Goal: Task Accomplishment & Management: Use online tool/utility

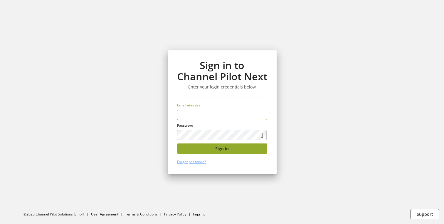
type input "**********"
click at [207, 148] on button "Sign in" at bounding box center [222, 148] width 90 height 10
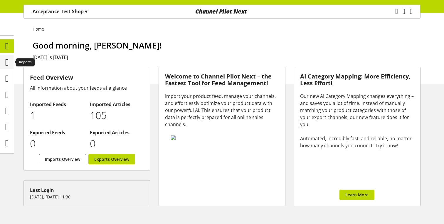
click at [9, 67] on icon at bounding box center [7, 62] width 4 height 12
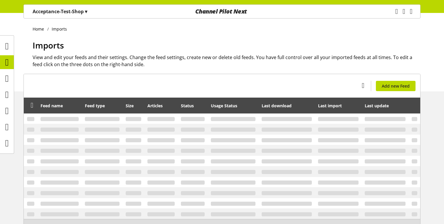
click at [75, 13] on p "Acceptance-Test-Shop ▾" at bounding box center [60, 11] width 55 height 7
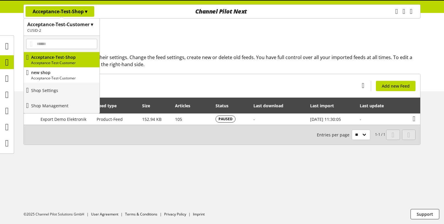
click at [70, 30] on h2 "CUSID-2" at bounding box center [61, 30] width 69 height 5
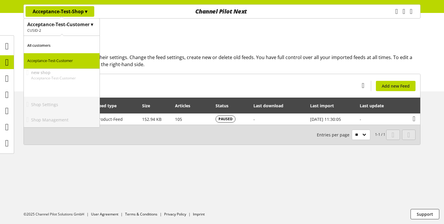
click at [70, 43] on p "All customers" at bounding box center [62, 45] width 76 height 15
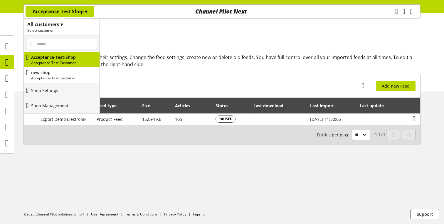
click at [138, 34] on div "Home Imports Imports View and edit your feeds and their settings. Change the fe…" at bounding box center [222, 52] width 444 height 78
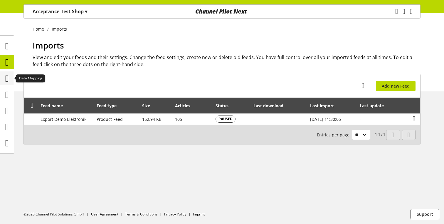
click at [5, 78] on icon at bounding box center [7, 79] width 4 height 12
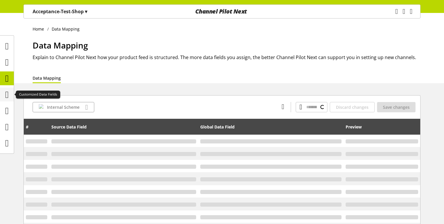
type input "*****"
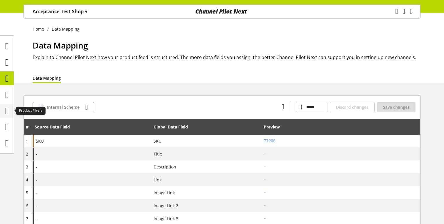
click at [9, 111] on icon at bounding box center [7, 111] width 4 height 12
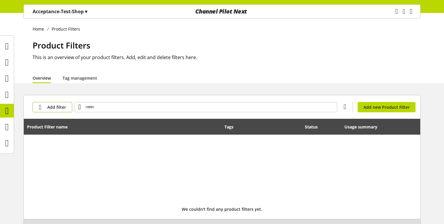
click at [56, 110] on button "Add filter" at bounding box center [53, 107] width 40 height 10
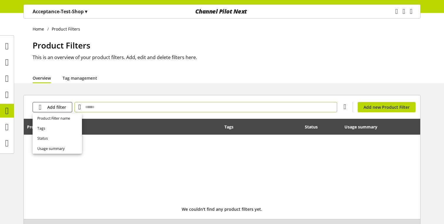
click at [97, 106] on input "text" at bounding box center [206, 107] width 262 height 10
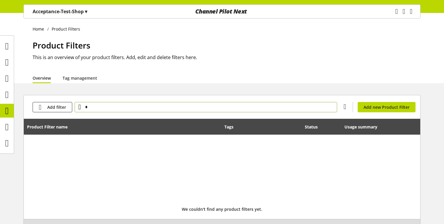
type input "*"
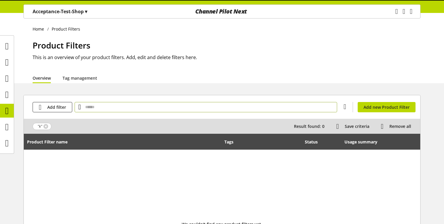
scroll to position [64, 0]
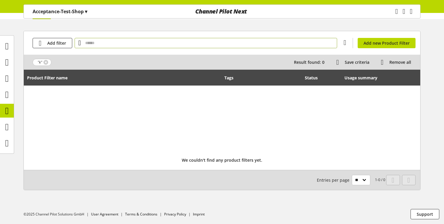
click at [47, 60] on span ""k"" at bounding box center [42, 62] width 19 height 7
click at [46, 60] on link at bounding box center [45, 62] width 5 height 5
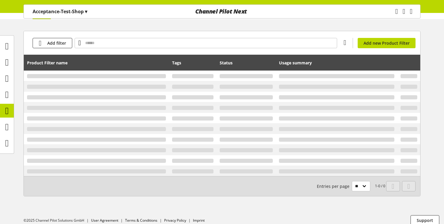
scroll to position [49, 0]
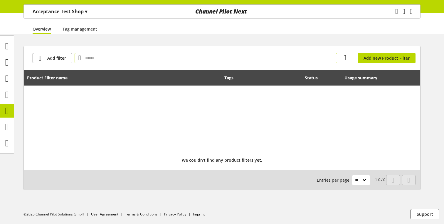
click at [107, 59] on input "text" at bounding box center [206, 58] width 262 height 10
type input "*"
click at [5, 124] on icon at bounding box center [7, 127] width 4 height 12
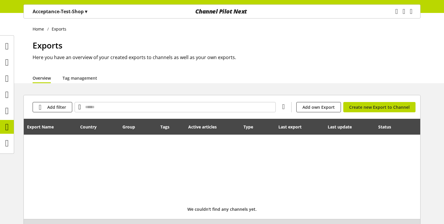
click at [70, 13] on p "Acceptance-Test-Shop ▾" at bounding box center [60, 11] width 55 height 7
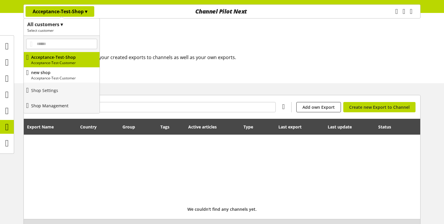
click at [68, 102] on p "Shop Management" at bounding box center [49, 105] width 37 height 6
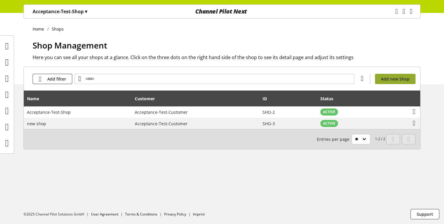
click at [396, 76] on span "Add new Shop" at bounding box center [395, 79] width 29 height 6
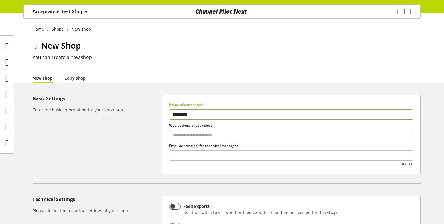
type input "**********"
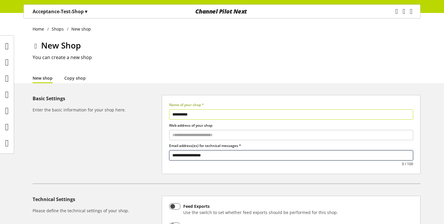
type input "**********"
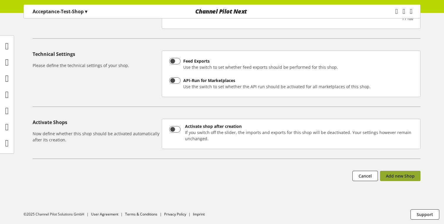
click at [408, 173] on span "Add new Shop" at bounding box center [400, 176] width 29 height 6
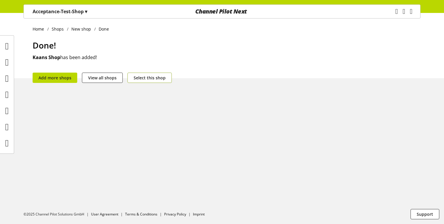
click at [144, 78] on span "Select this shop" at bounding box center [150, 78] width 32 height 6
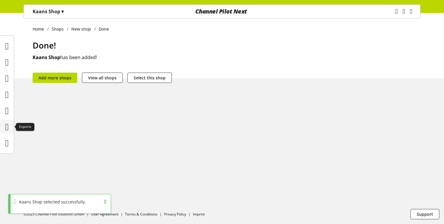
click at [9, 128] on icon at bounding box center [7, 127] width 4 height 12
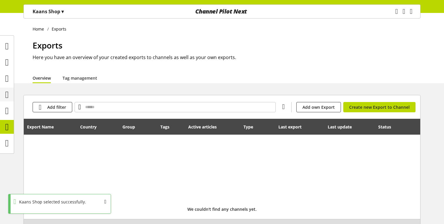
click at [8, 95] on icon at bounding box center [7, 95] width 4 height 12
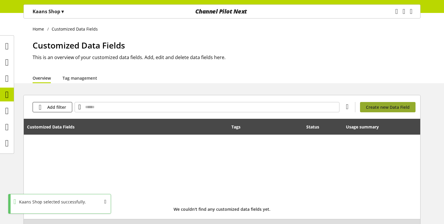
click at [378, 109] on span "Create new Data Field" at bounding box center [388, 107] width 44 height 6
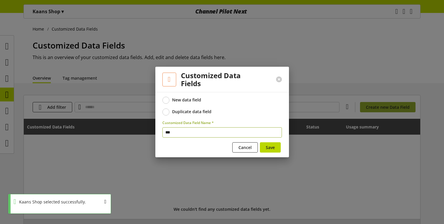
type input "****"
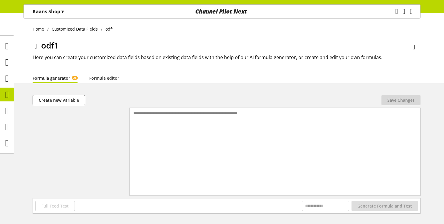
click at [90, 28] on link "Customized Data Fields" at bounding box center [75, 29] width 52 height 6
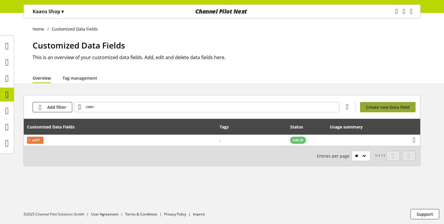
click at [370, 108] on span "Create new Data Field" at bounding box center [388, 107] width 44 height 6
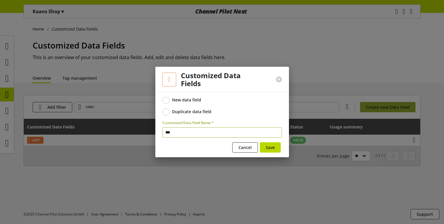
type input "****"
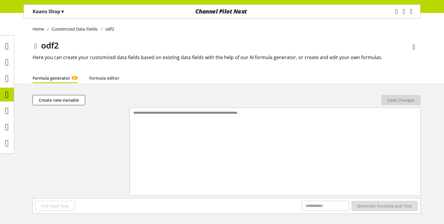
click at [35, 42] on icon at bounding box center [35, 46] width 3 height 11
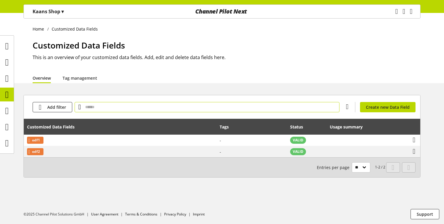
click at [108, 104] on input "text" at bounding box center [207, 107] width 265 height 10
type input "*"
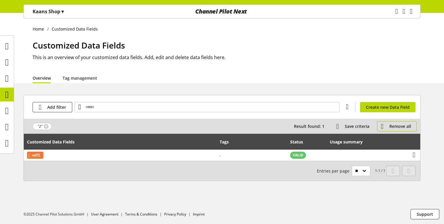
click at [389, 128] on button "Remove all" at bounding box center [397, 126] width 40 height 10
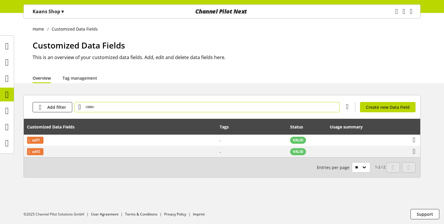
click at [238, 104] on input "text" at bounding box center [207, 107] width 265 height 10
type input "*"
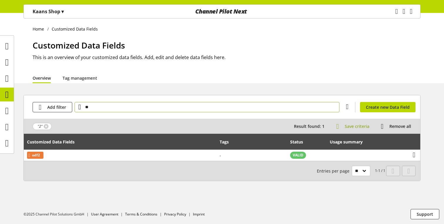
type input "**"
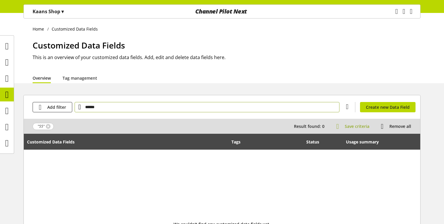
type input "******"
type input "*"
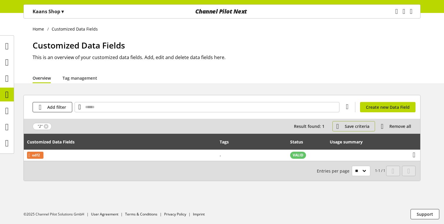
click at [363, 126] on span "Save criteria" at bounding box center [357, 126] width 25 height 6
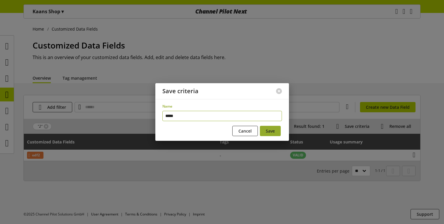
type input "*****"
click at [270, 132] on span "Save" at bounding box center [270, 131] width 9 height 6
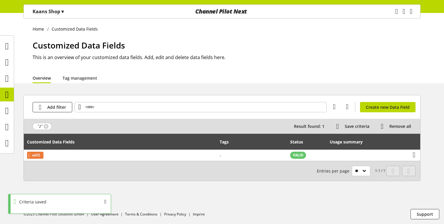
click at [47, 80] on link "Overview" at bounding box center [42, 78] width 18 height 6
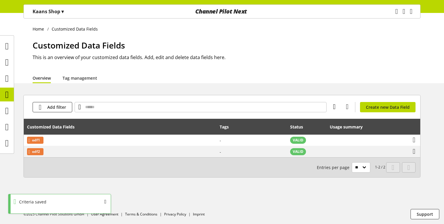
click at [336, 106] on icon at bounding box center [334, 106] width 3 height 11
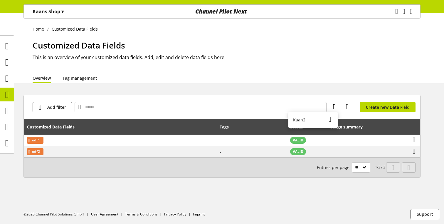
click at [336, 106] on icon at bounding box center [334, 106] width 3 height 11
click at [335, 107] on icon at bounding box center [334, 106] width 3 height 11
click at [305, 119] on div "Kaan2" at bounding box center [312, 120] width 49 height 12
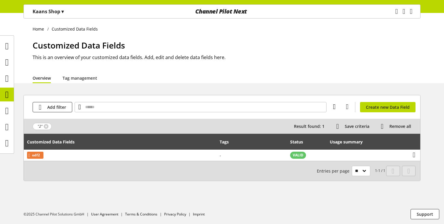
click at [335, 109] on icon at bounding box center [334, 106] width 3 height 11
click at [306, 121] on div "Kaan2" at bounding box center [312, 120] width 49 height 12
click at [44, 125] on link at bounding box center [46, 126] width 5 height 5
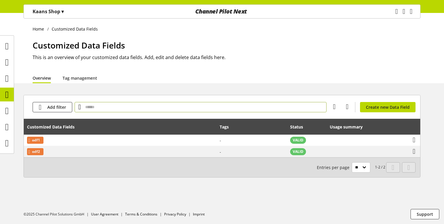
click at [135, 104] on input "text" at bounding box center [201, 107] width 252 height 10
type input "**"
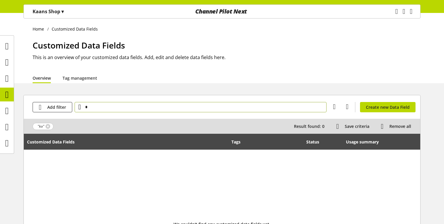
type input "*"
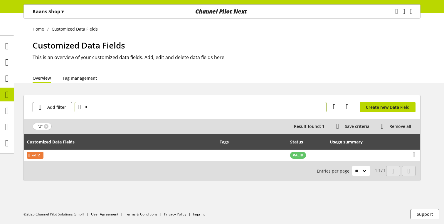
type input "*"
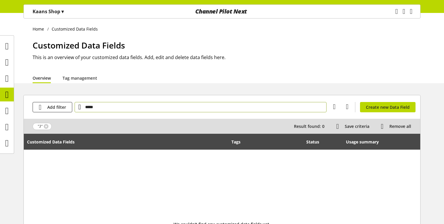
type input "*****"
type input "*"
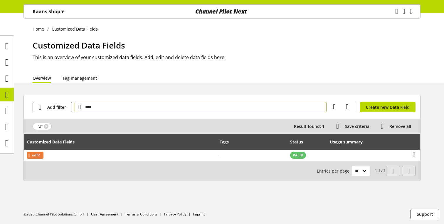
type input "****"
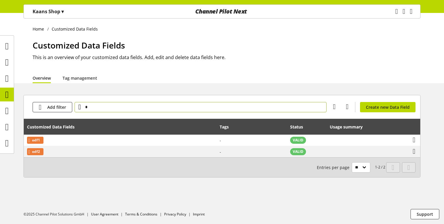
type input "*"
click at [55, 102] on button "Add filter" at bounding box center [53, 107] width 40 height 10
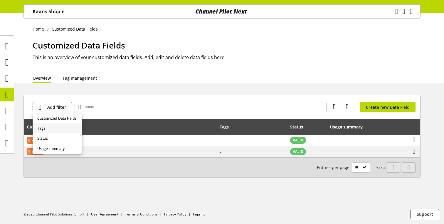
click at [55, 128] on link "Tags" at bounding box center [57, 128] width 49 height 10
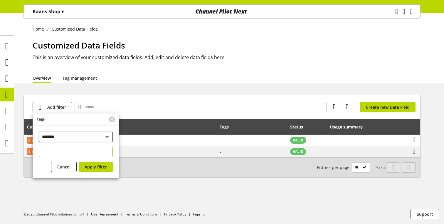
click at [67, 139] on select "**********" at bounding box center [76, 137] width 74 height 10
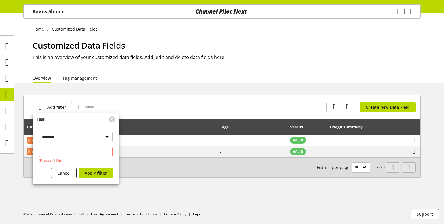
click at [58, 103] on button "Add filter" at bounding box center [53, 107] width 40 height 10
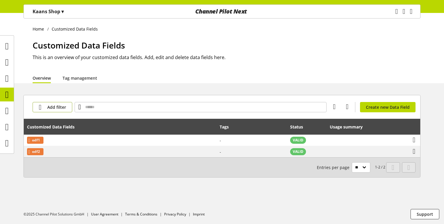
click at [54, 108] on span "Add filter" at bounding box center [56, 107] width 19 height 6
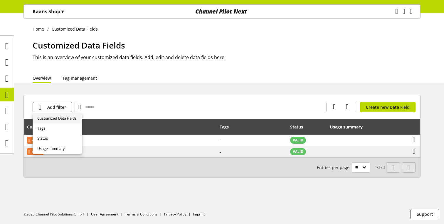
click at [56, 119] on span "Customized Data Fields" at bounding box center [56, 118] width 39 height 5
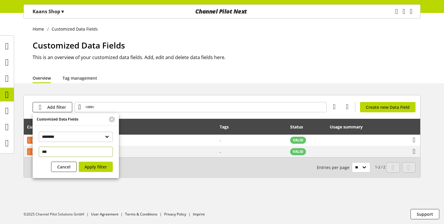
type input "****"
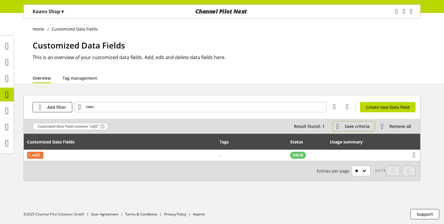
click at [357, 124] on span "Save criteria" at bounding box center [357, 126] width 25 height 6
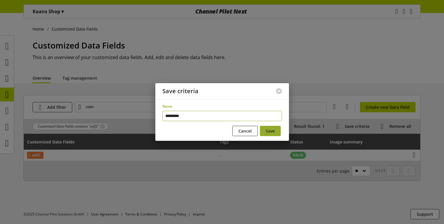
type input "*********"
click at [269, 129] on span "Save" at bounding box center [270, 131] width 9 height 6
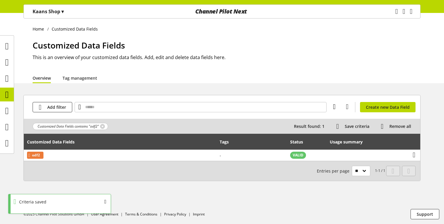
click at [336, 106] on icon at bounding box center [334, 106] width 3 height 11
click at [312, 123] on div "Kaan2" at bounding box center [312, 120] width 49 height 12
click at [336, 107] on icon at bounding box center [334, 106] width 3 height 11
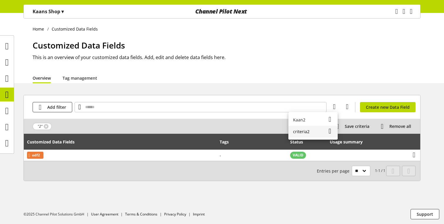
click at [310, 129] on div "criteria2" at bounding box center [312, 132] width 49 height 12
click at [334, 100] on div "Add filter You don't have permission to create a data field. Create new Data Fi…" at bounding box center [222, 106] width 396 height 23
click at [334, 103] on icon at bounding box center [334, 106] width 3 height 11
click at [310, 118] on div "Kaan2" at bounding box center [312, 120] width 49 height 12
click at [338, 106] on div at bounding box center [340, 106] width 28 height 7
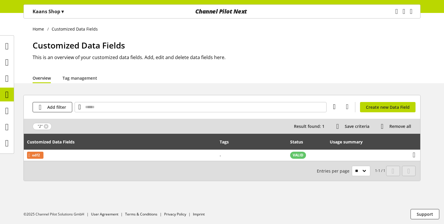
click at [335, 107] on icon at bounding box center [334, 106] width 3 height 11
click at [308, 132] on span "criteria2" at bounding box center [301, 131] width 16 height 6
click at [102, 127] on link at bounding box center [102, 126] width 5 height 5
